Goal: Information Seeking & Learning: Learn about a topic

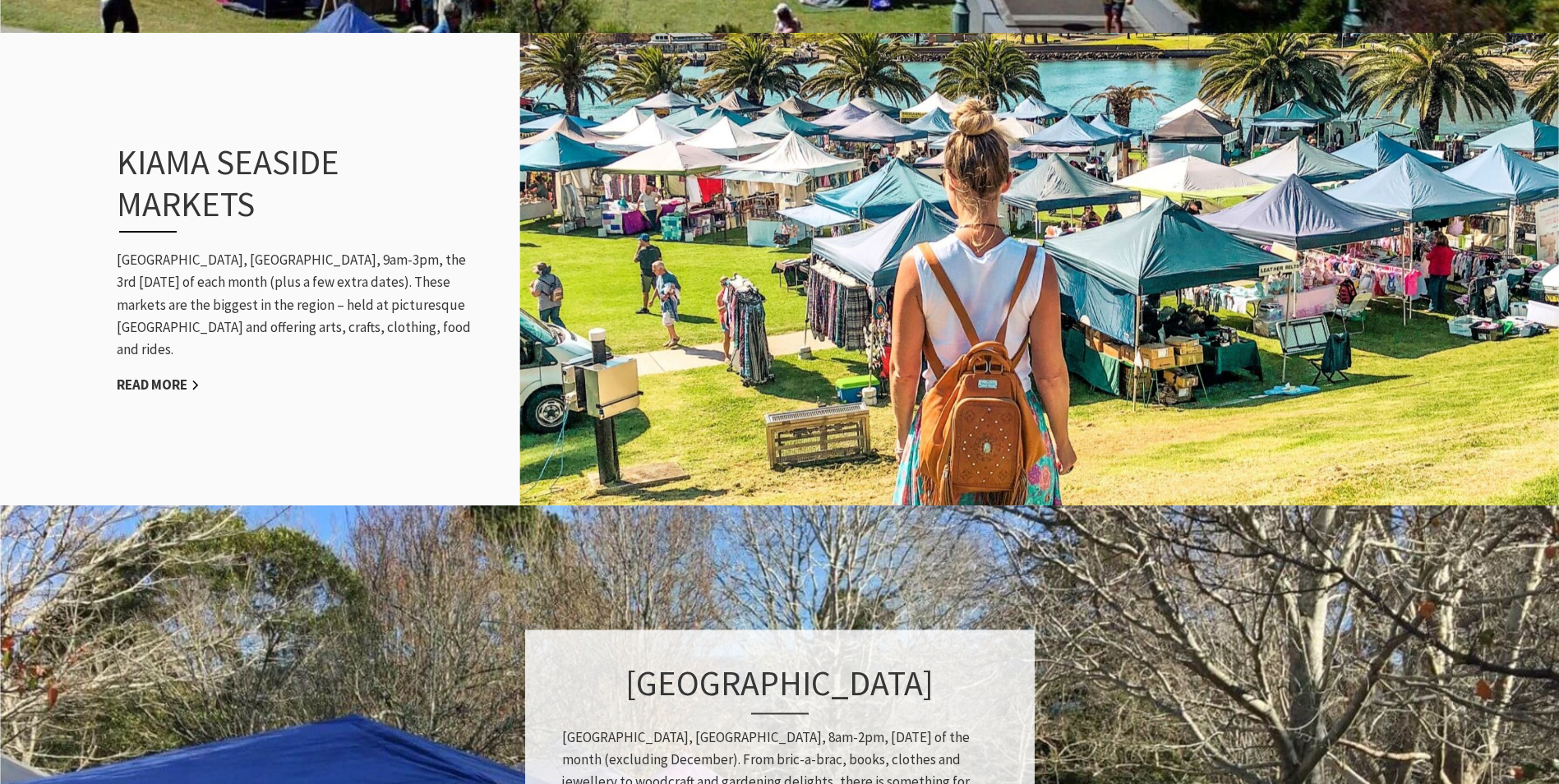
scroll to position [1315, 0]
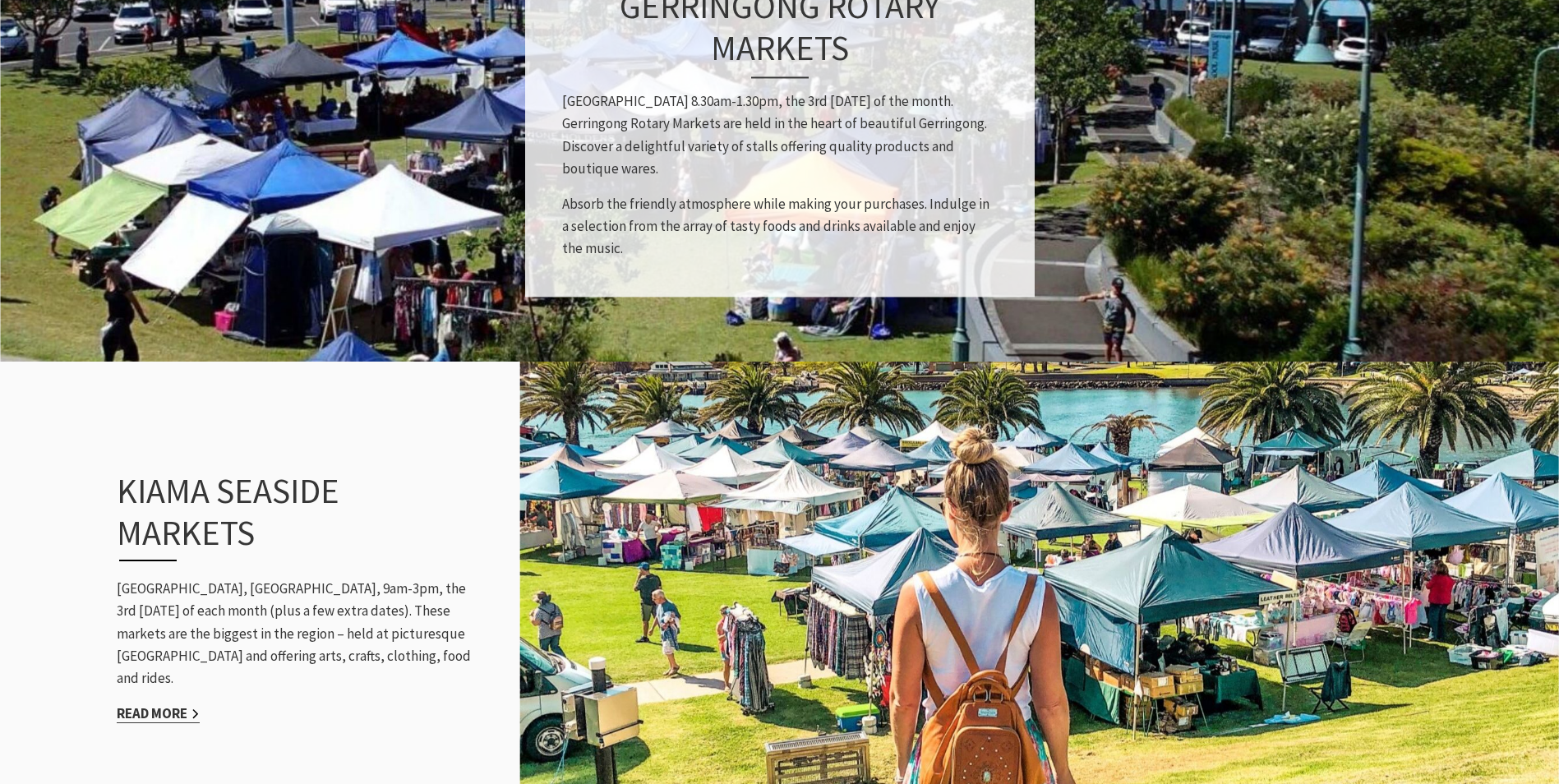
click at [186, 705] on link "Read More" at bounding box center [158, 714] width 83 height 19
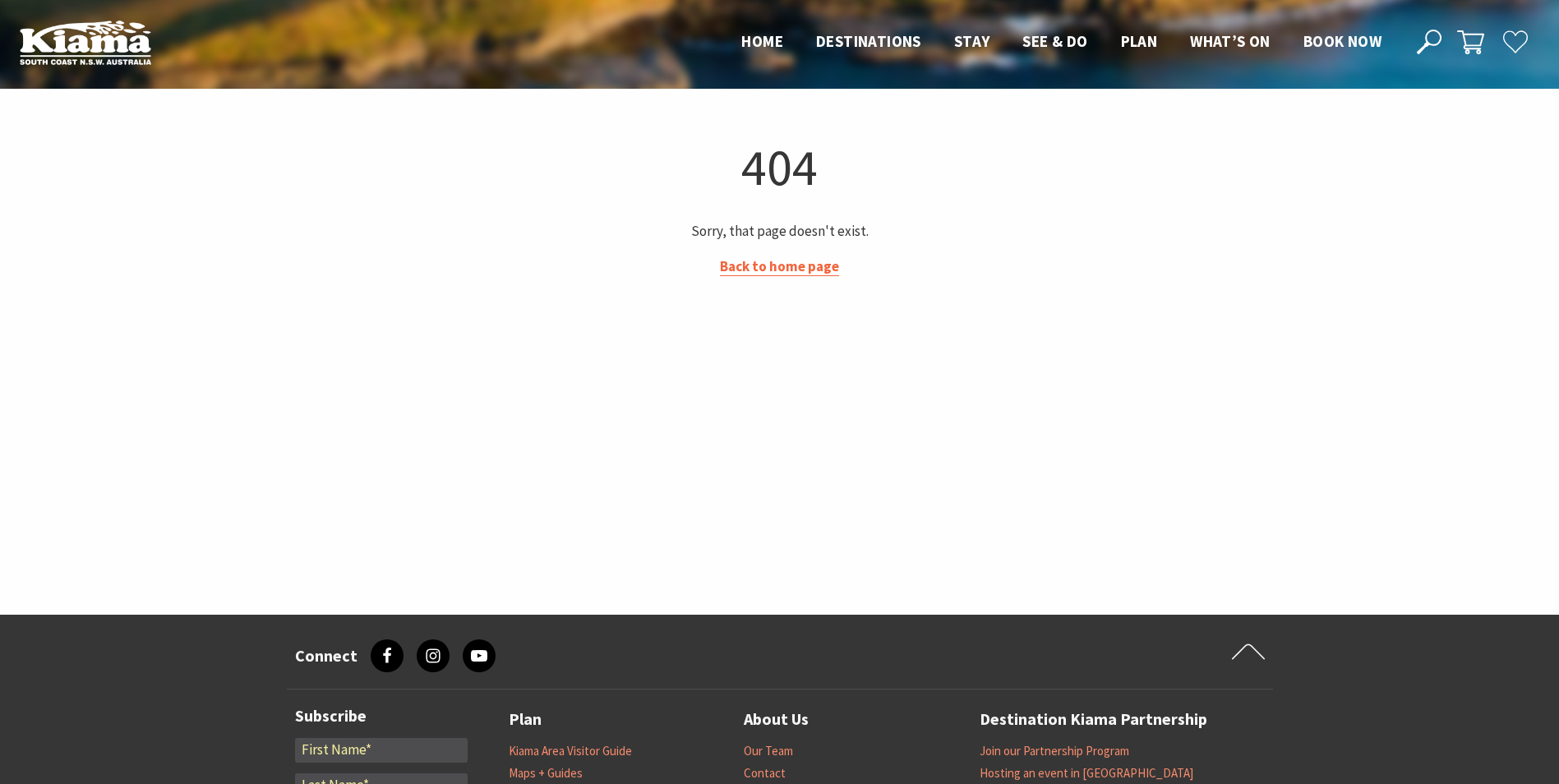
click at [831, 270] on link "Back to home page" at bounding box center [779, 266] width 119 height 19
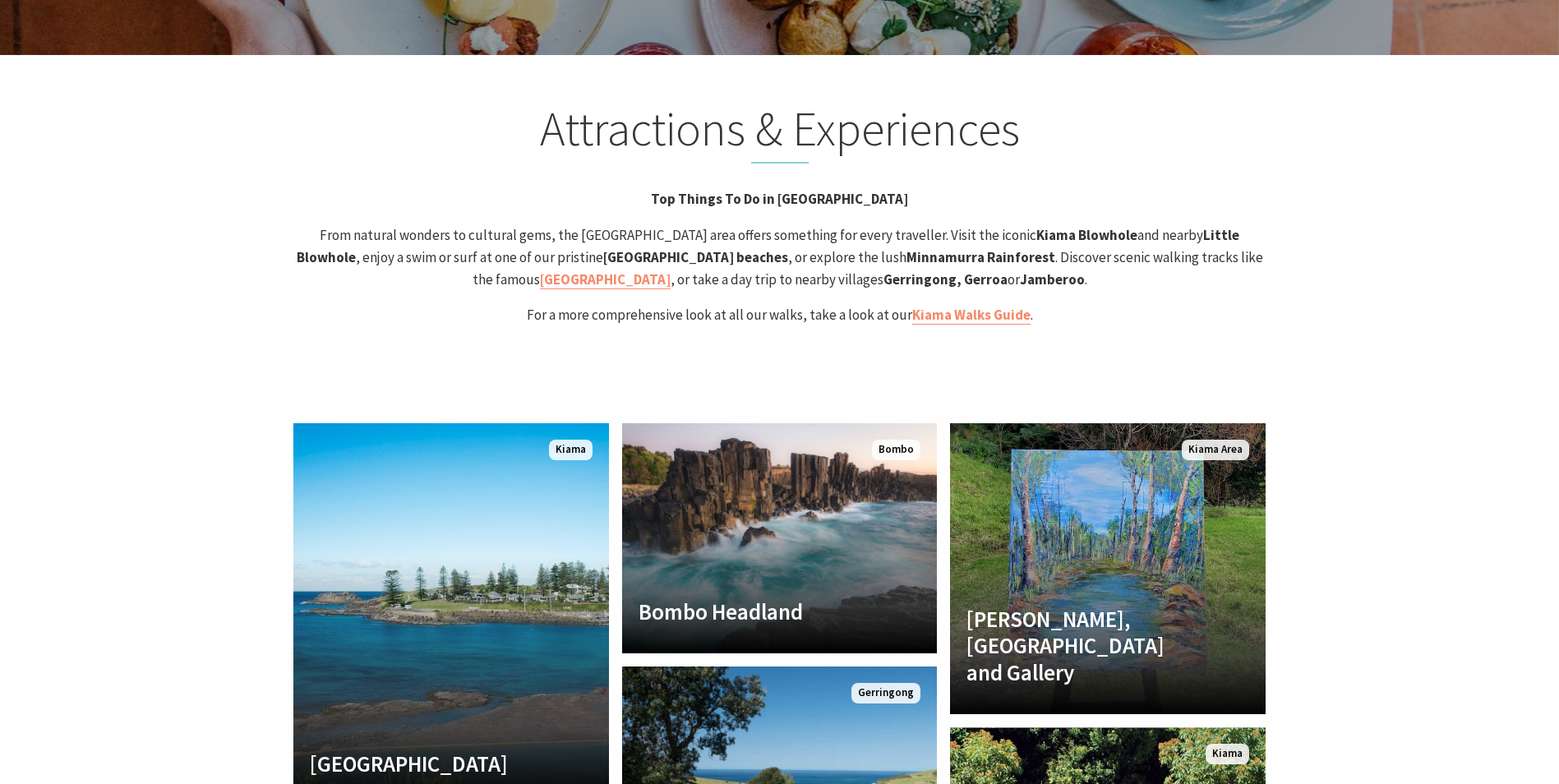
scroll to position [3451, 0]
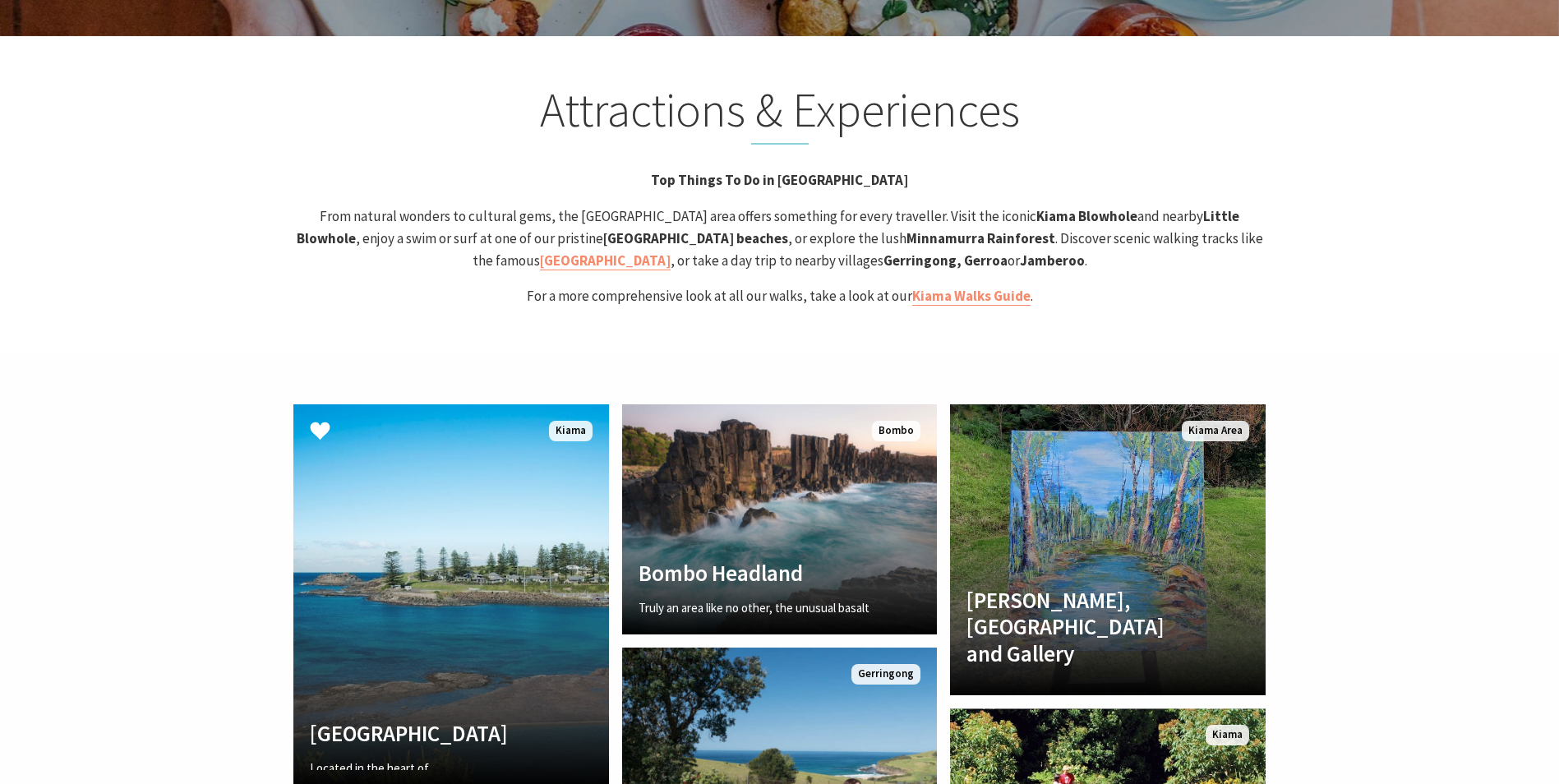
click at [612, 506] on div "Kiama Harbour Located in the heart of Kiama, the Harbour was completed in 1876,…" at bounding box center [450, 596] width 329 height 395
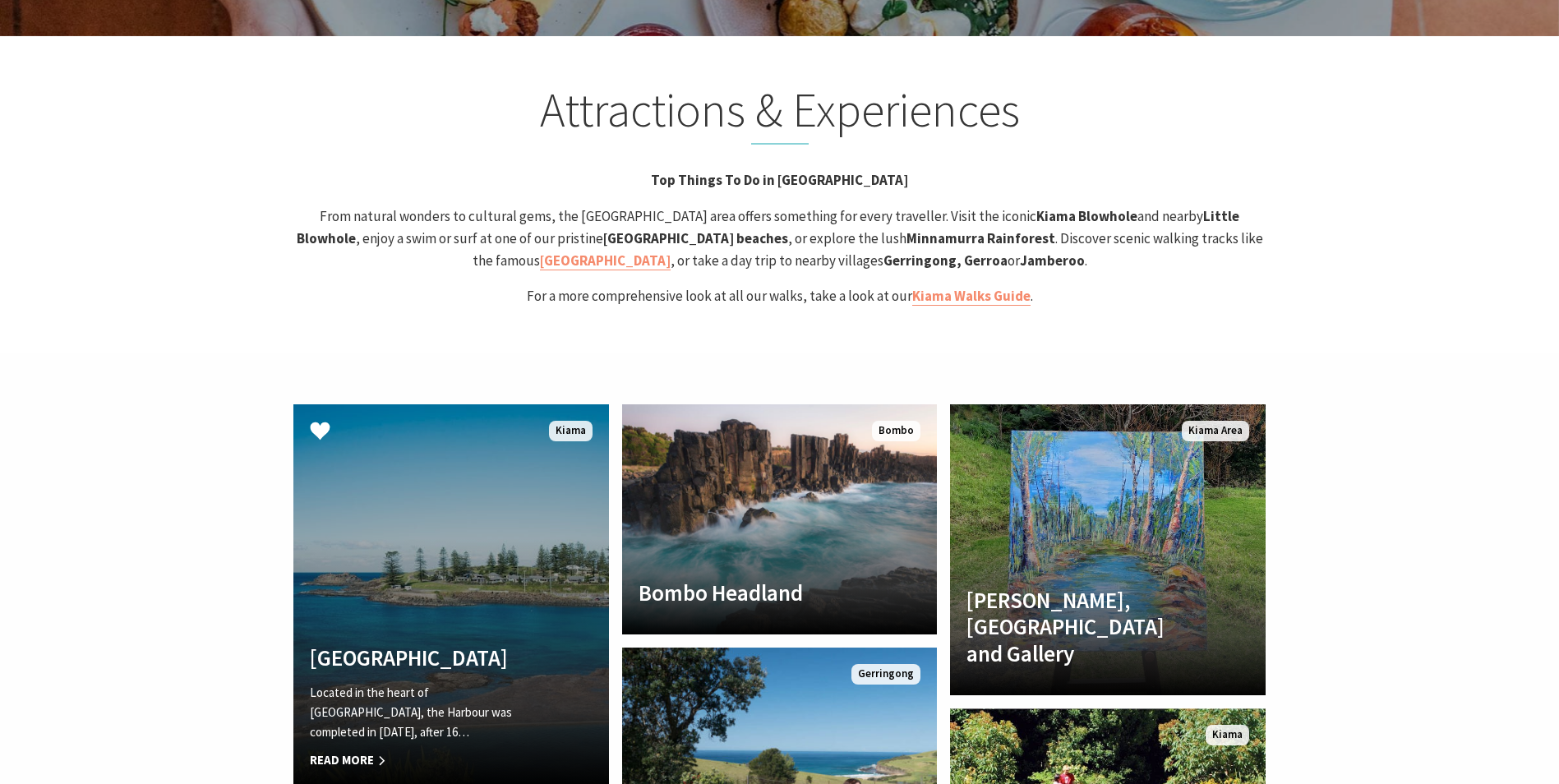
click at [455, 472] on link "Kiama Harbour Located in the heart of Kiama, the Harbour was completed in 1876,…" at bounding box center [451, 596] width 316 height 382
click at [373, 750] on span "Read More" at bounding box center [428, 760] width 235 height 19
click at [364, 750] on span "Read More" at bounding box center [428, 760] width 235 height 19
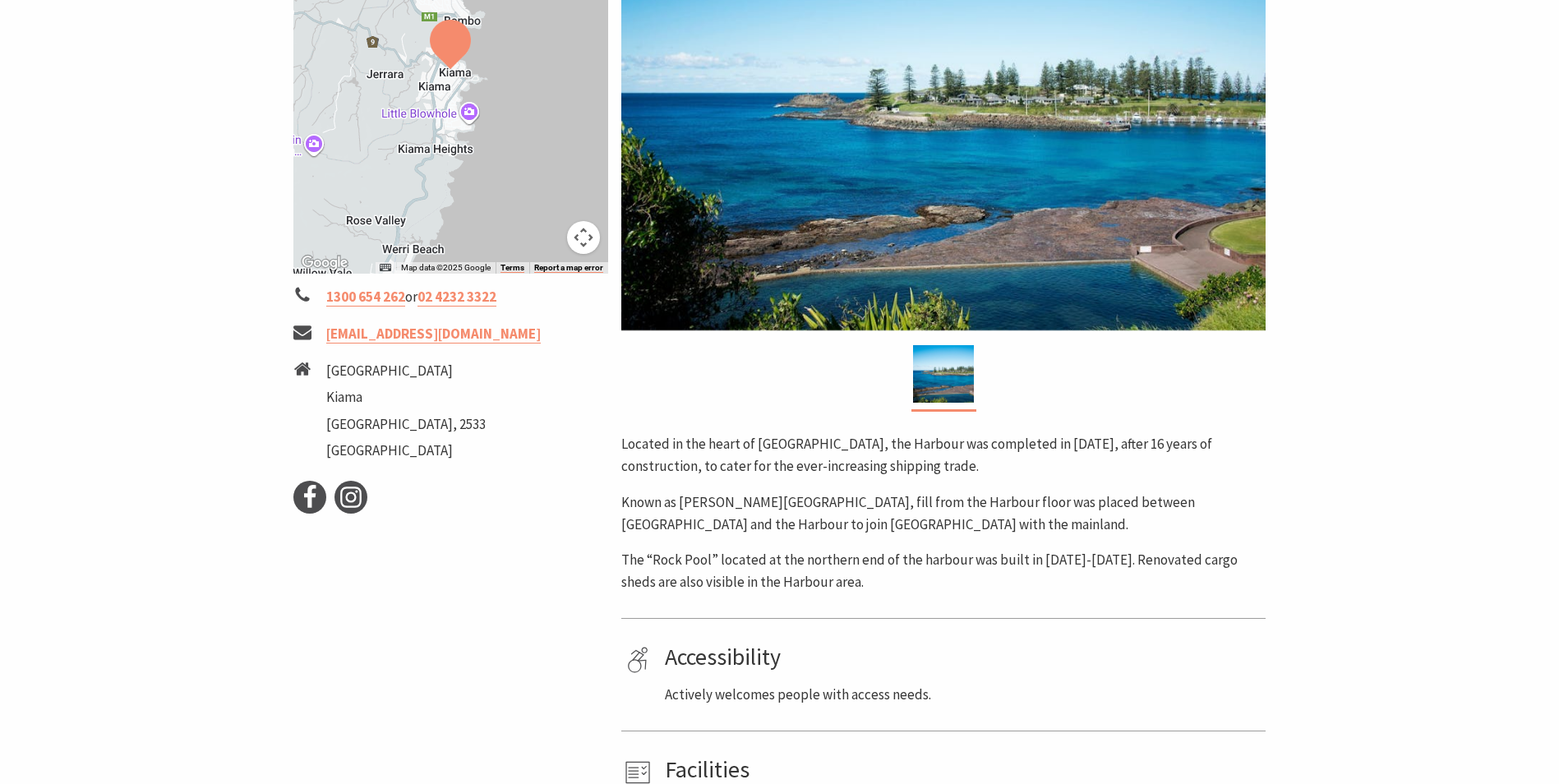
scroll to position [165, 0]
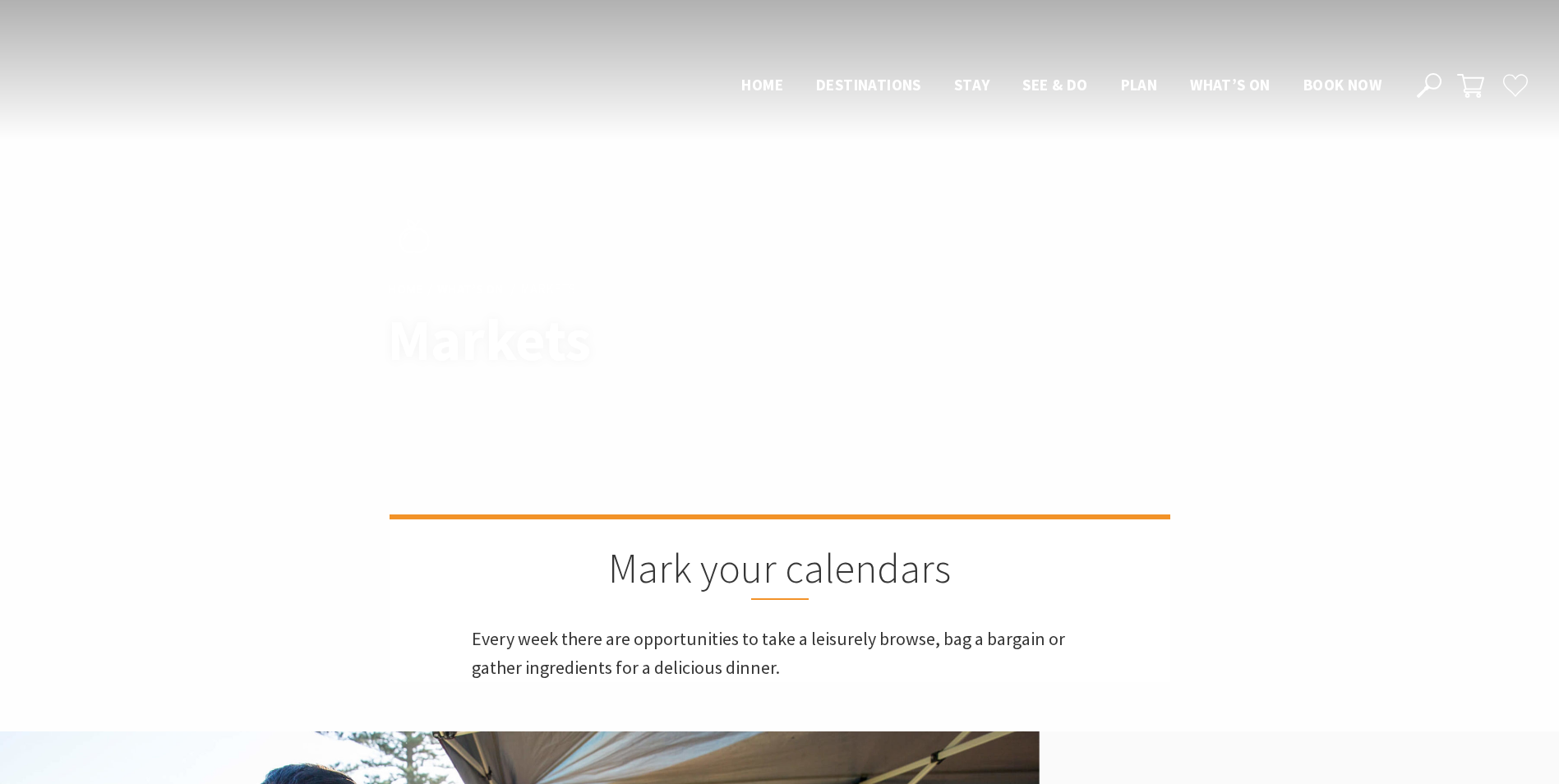
scroll to position [1315, 0]
